Goal: Task Accomplishment & Management: Manage account settings

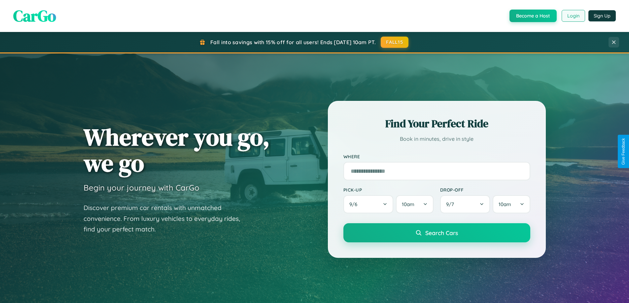
click at [573, 16] on button "Login" at bounding box center [573, 16] width 23 height 12
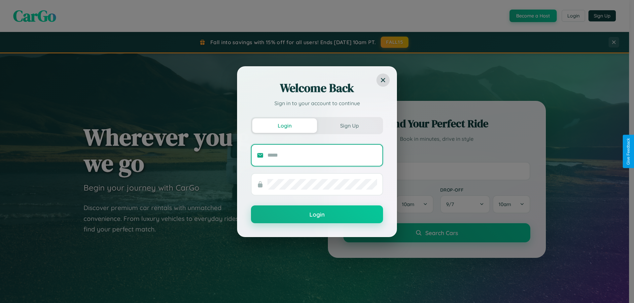
click at [322, 155] on input "text" at bounding box center [322, 155] width 110 height 11
type input "**********"
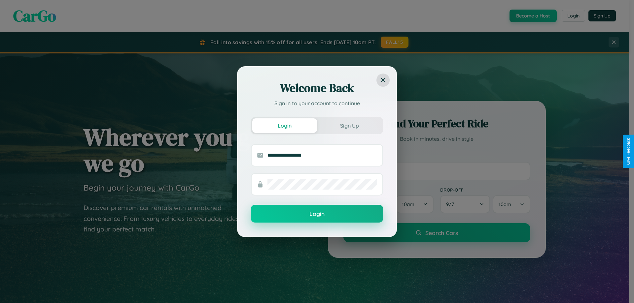
click at [317, 214] on button "Login" at bounding box center [317, 214] width 132 height 18
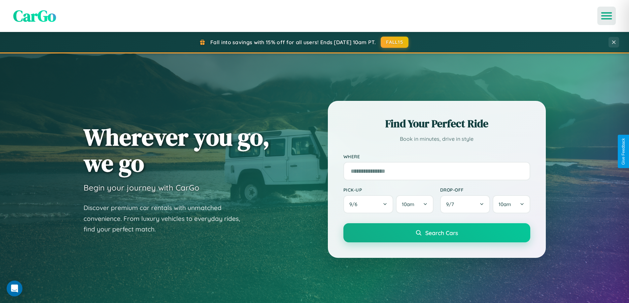
click at [607, 16] on icon "Open menu" at bounding box center [607, 16] width 10 height 6
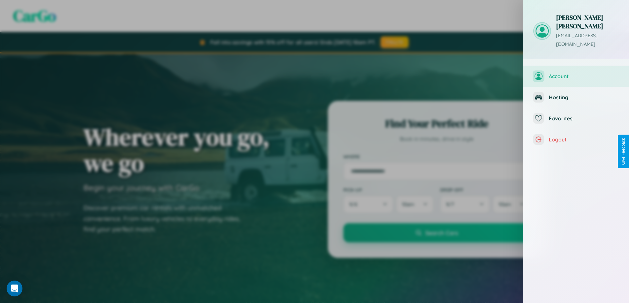
click at [576, 73] on span "Account" at bounding box center [584, 76] width 70 height 7
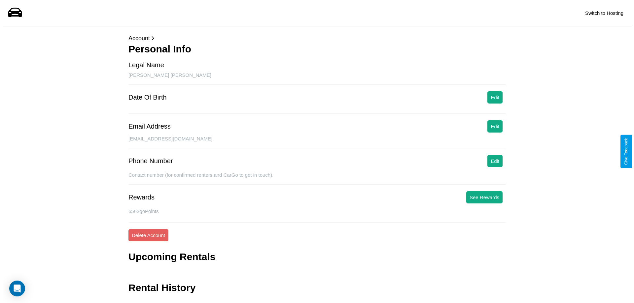
scroll to position [16, 0]
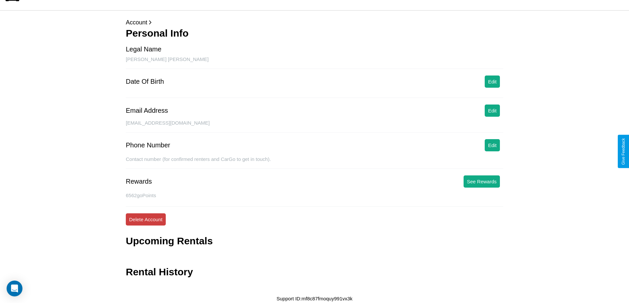
click at [146, 220] on button "Delete Account" at bounding box center [146, 220] width 40 height 12
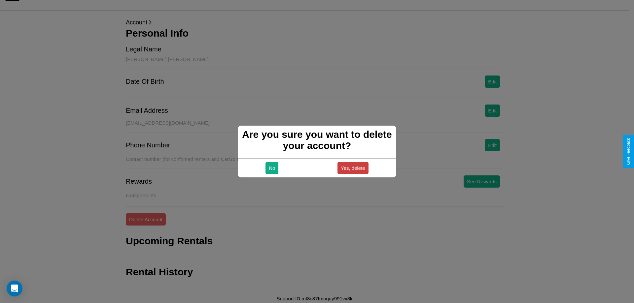
click at [353, 168] on button "Yes, delete" at bounding box center [352, 168] width 31 height 12
